Goal: Task Accomplishment & Management: Complete application form

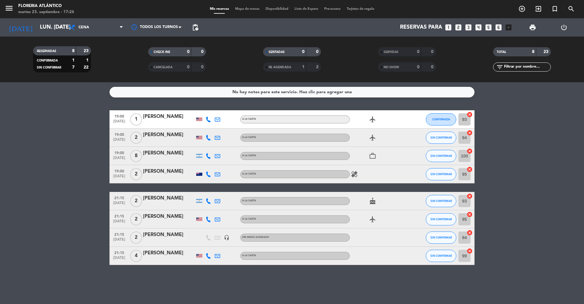
click at [38, 20] on div "[DATE] lun. [DATE] arrow_drop_down" at bounding box center [35, 27] width 61 height 18
click at [40, 27] on input "lun. [DATE]" at bounding box center [72, 27] width 71 height 12
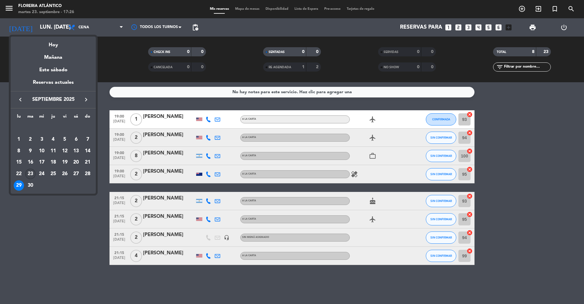
click at [29, 173] on div "23" at bounding box center [30, 174] width 10 height 10
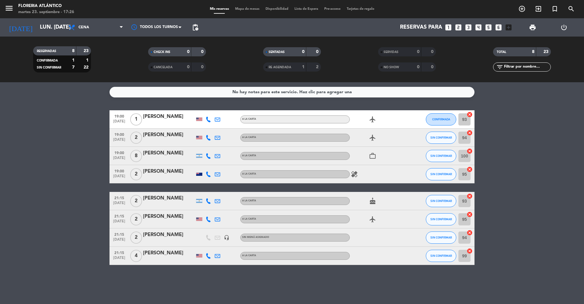
type input "[DATE] sep."
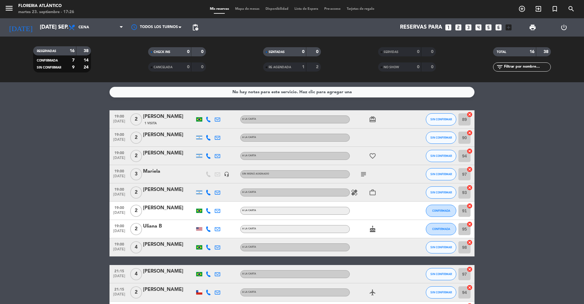
scroll to position [137, 0]
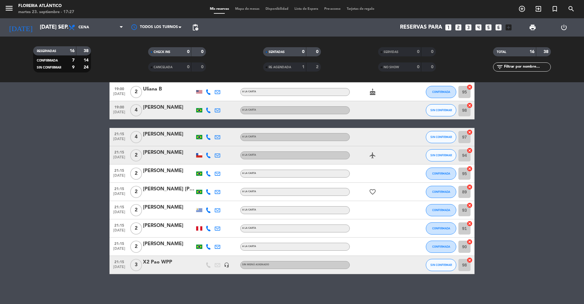
click at [459, 26] on icon "looks_two" at bounding box center [459, 27] width 8 height 8
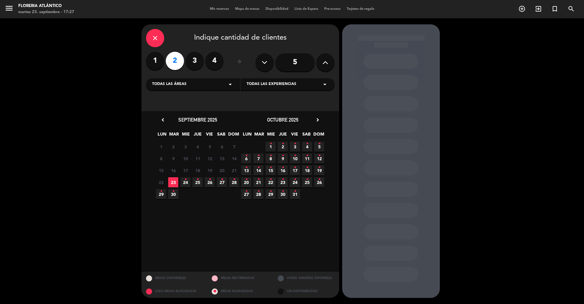
click at [196, 57] on label "3" at bounding box center [195, 61] width 18 height 18
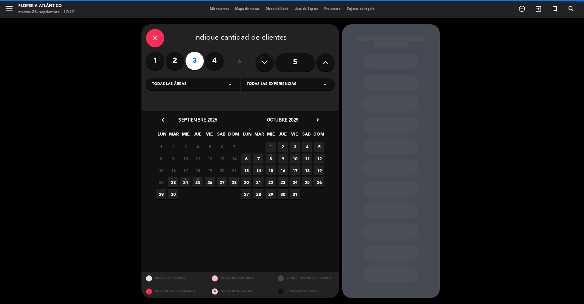
click at [175, 182] on span "23" at bounding box center [173, 182] width 10 height 10
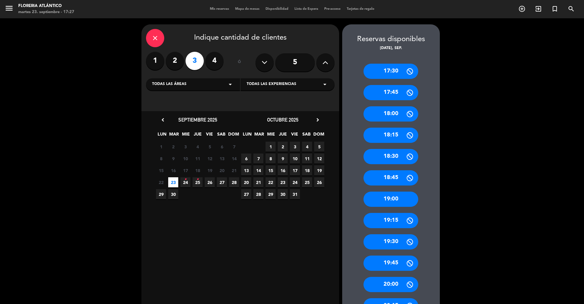
click at [401, 199] on div "19:00" at bounding box center [391, 198] width 55 height 15
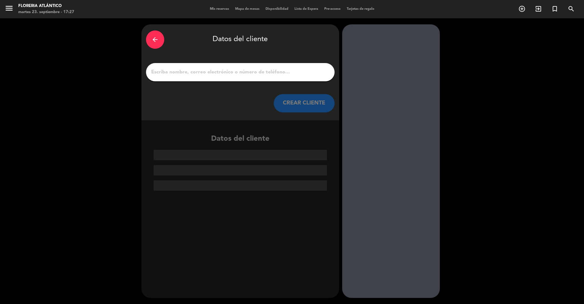
click at [220, 76] on input "1" at bounding box center [241, 72] width 180 height 9
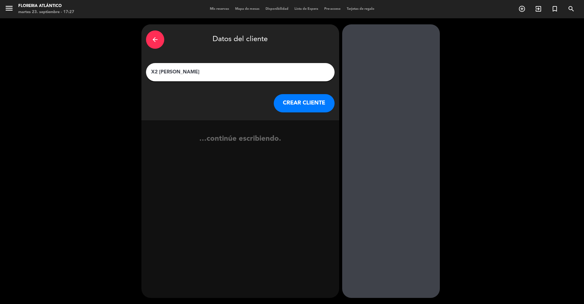
type input "X2 [PERSON_NAME]"
click at [284, 101] on button "CREAR CLIENTE" at bounding box center [304, 103] width 61 height 18
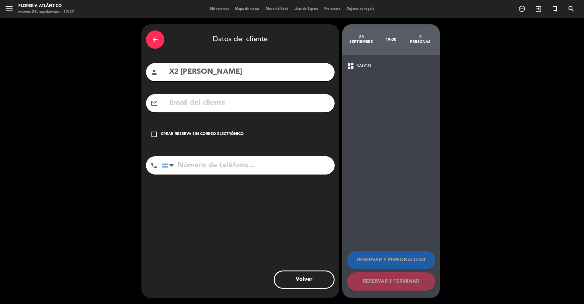
click at [186, 128] on div "check_box_outline_blank Crear reserva sin correo electrónico" at bounding box center [240, 134] width 189 height 18
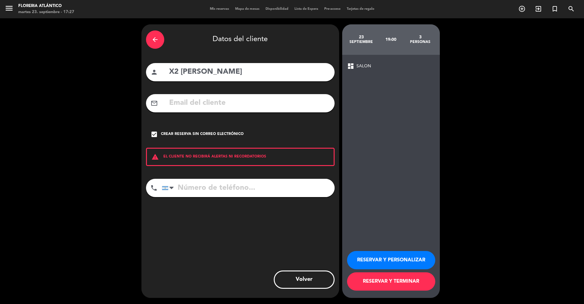
click at [419, 281] on button "RESERVAR Y TERMINAR" at bounding box center [391, 281] width 88 height 18
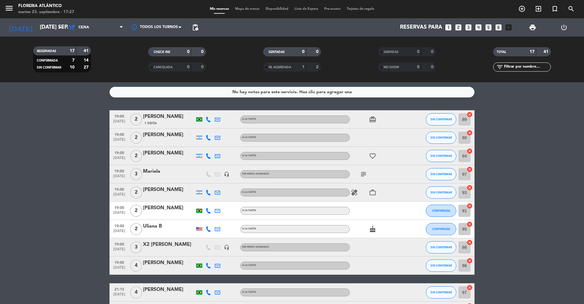
click at [168, 248] on div "X2 [PERSON_NAME]" at bounding box center [169, 244] width 52 height 8
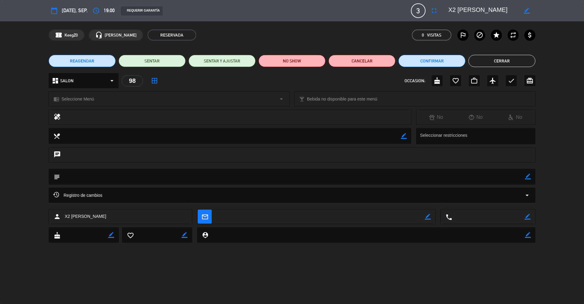
click at [525, 177] on div "subject border_color" at bounding box center [292, 177] width 487 height 16
click at [525, 177] on icon "border_color" at bounding box center [528, 176] width 6 height 6
click at [505, 177] on textarea at bounding box center [292, 177] width 465 height 16
type textarea "via wpp"
